Goal: Information Seeking & Learning: Learn about a topic

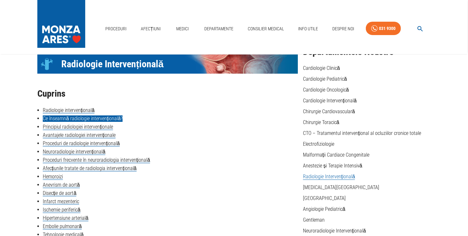
click at [62, 119] on link "Ce înseamnă radiologie intervențională?" at bounding box center [83, 119] width 80 height 6
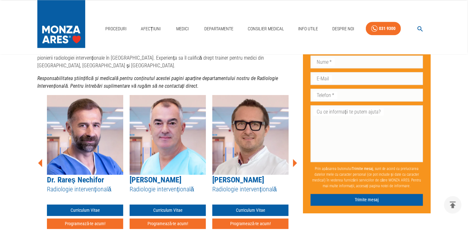
scroll to position [1882, 0]
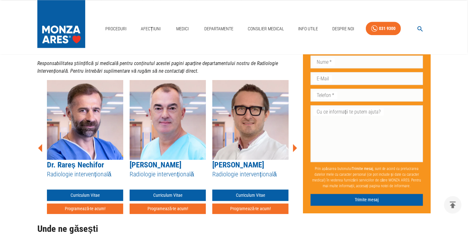
click at [296, 139] on icon at bounding box center [294, 148] width 19 height 19
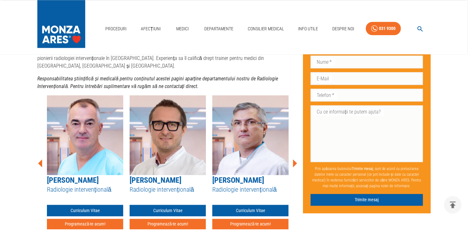
scroll to position [1850, 0]
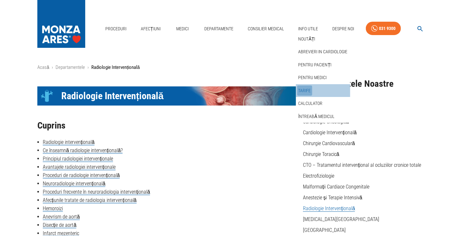
click at [308, 90] on link "Tarife" at bounding box center [304, 91] width 15 height 11
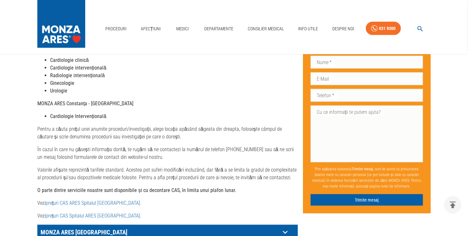
scroll to position [192, 0]
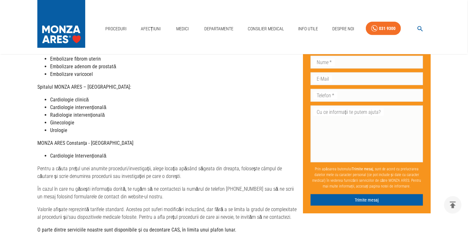
click at [80, 112] on strong "Radiologie intervențională" at bounding box center [77, 115] width 55 height 6
click at [68, 112] on strong "Radiologie intervențională" at bounding box center [77, 115] width 55 height 6
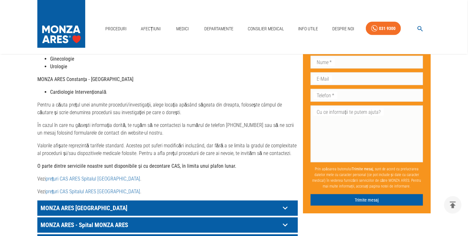
scroll to position [288, 0]
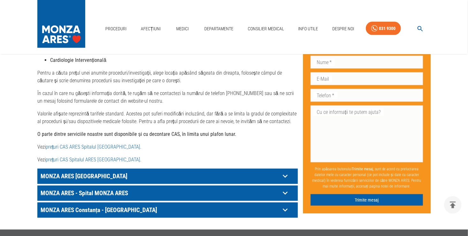
click at [289, 172] on icon at bounding box center [286, 177] width 10 height 10
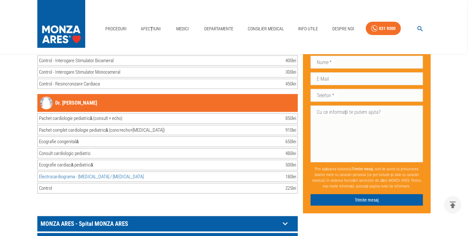
scroll to position [12957, 0]
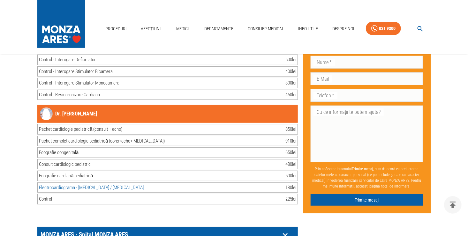
click at [281, 230] on icon at bounding box center [286, 235] width 10 height 10
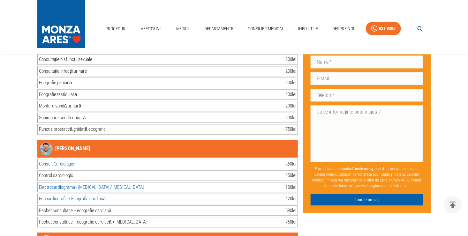
scroll to position [16408, 0]
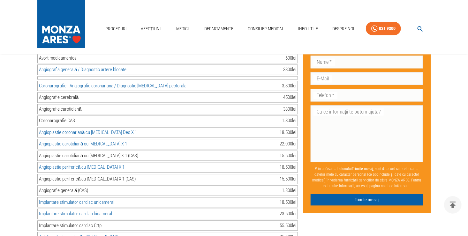
scroll to position [13469, 0]
